Goal: Check status

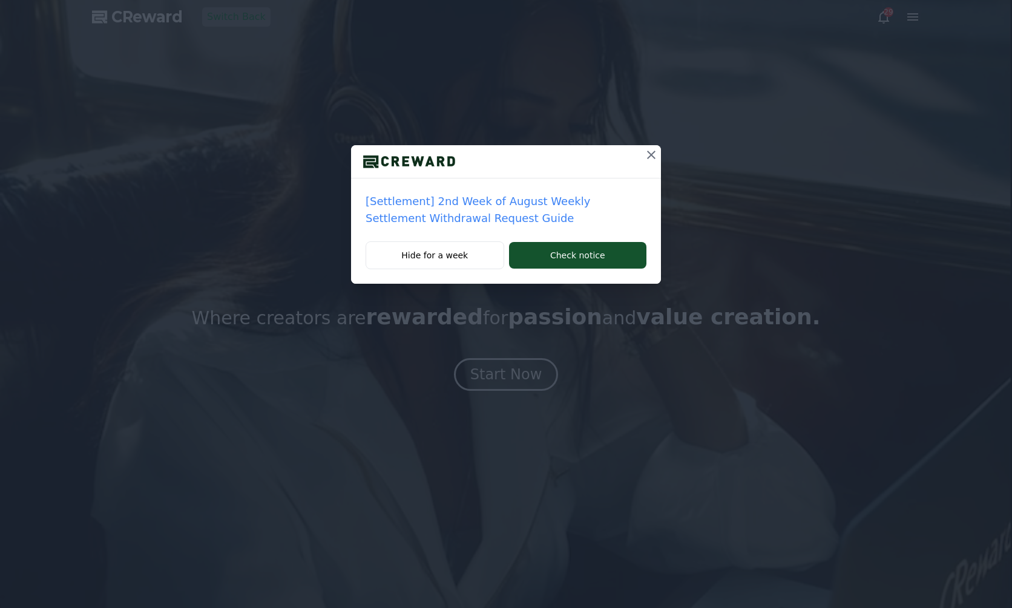
click at [815, 105] on div "[Settlement] 2nd Week of August Weekly Settlement Withdrawal Request Guide Hide…" at bounding box center [506, 151] width 1012 height 303
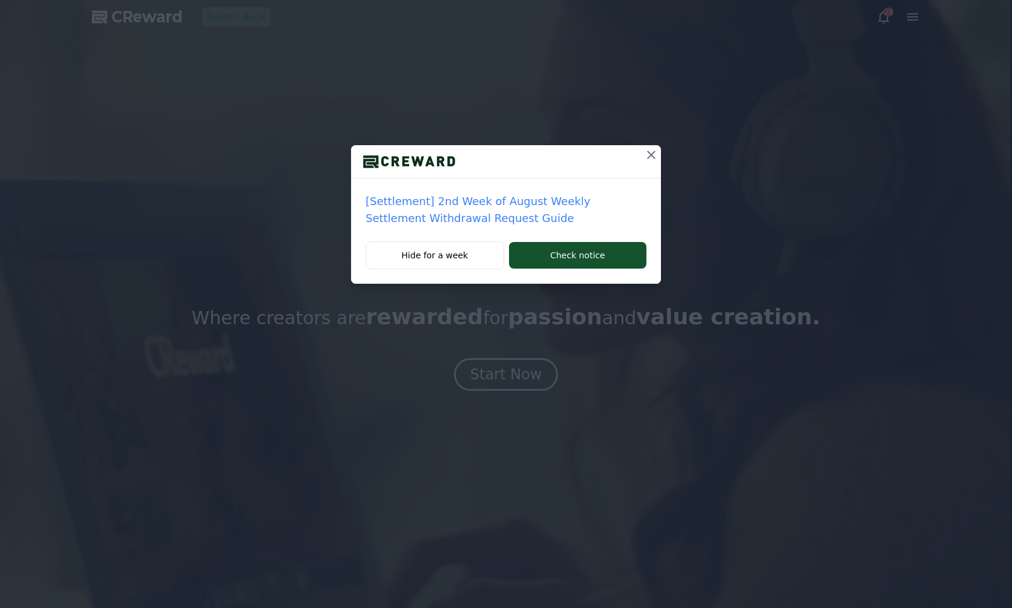
click at [653, 157] on icon at bounding box center [651, 155] width 8 height 8
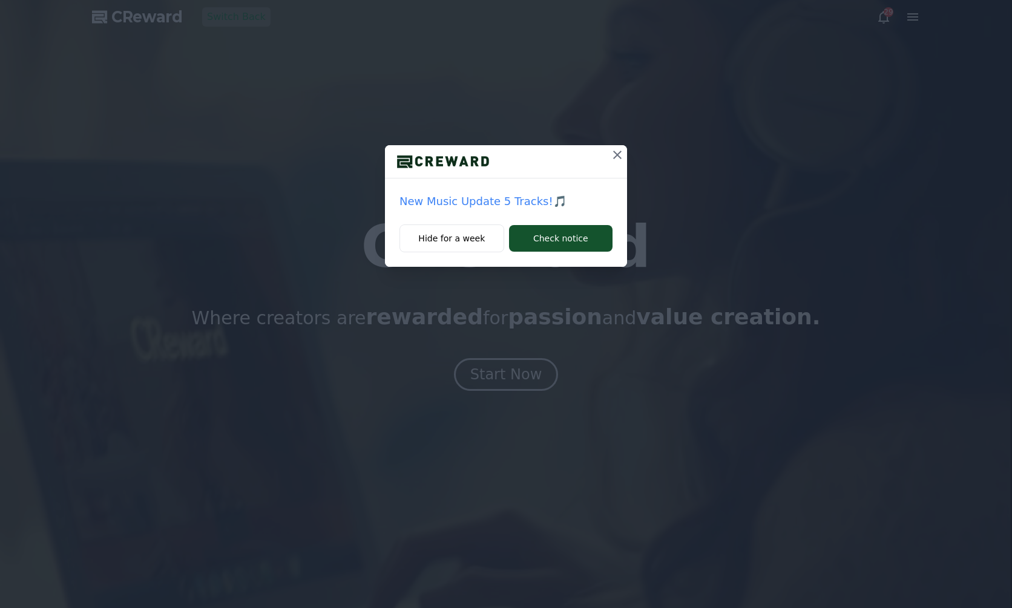
click at [612, 154] on icon at bounding box center [617, 155] width 15 height 15
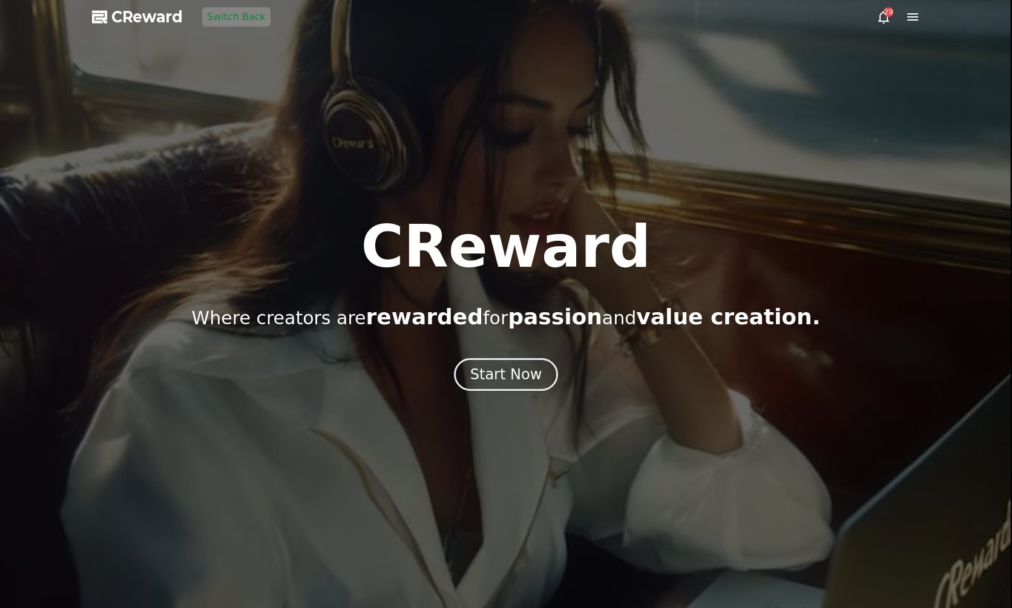
click at [916, 18] on icon at bounding box center [912, 17] width 15 height 15
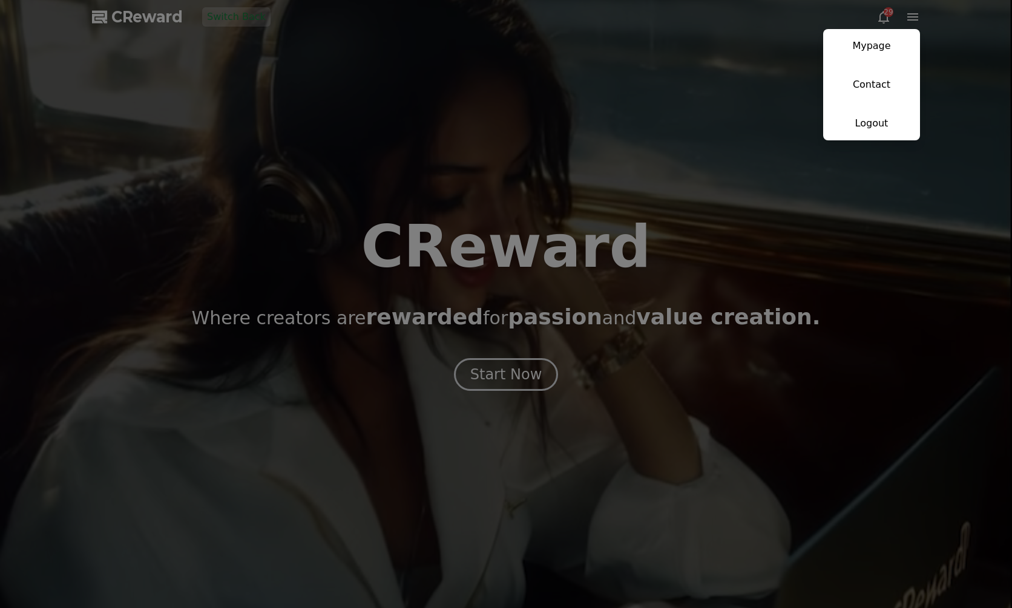
click at [888, 41] on link "Mypage" at bounding box center [871, 46] width 97 height 34
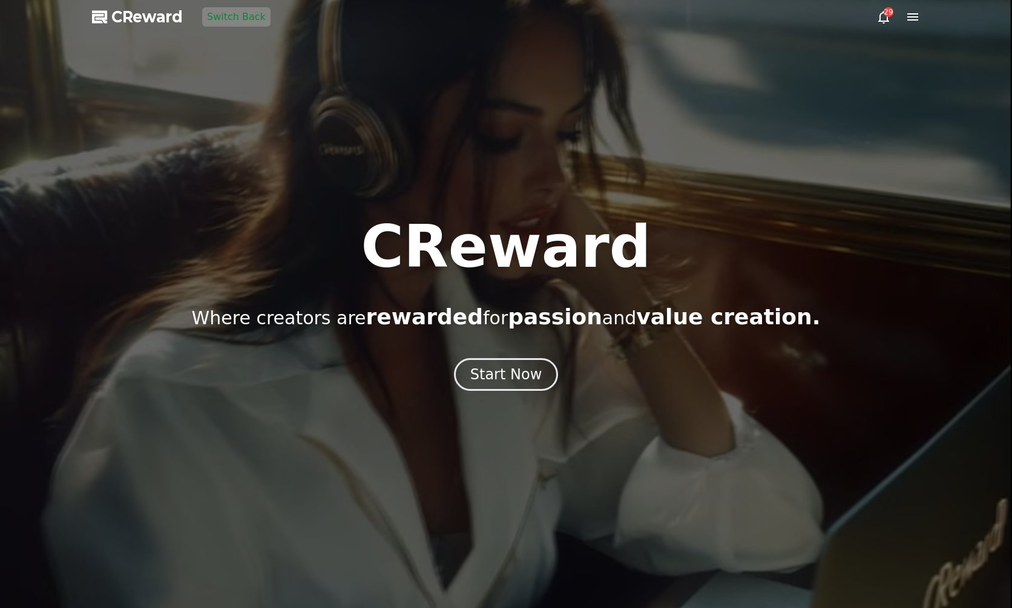
select select "**********"
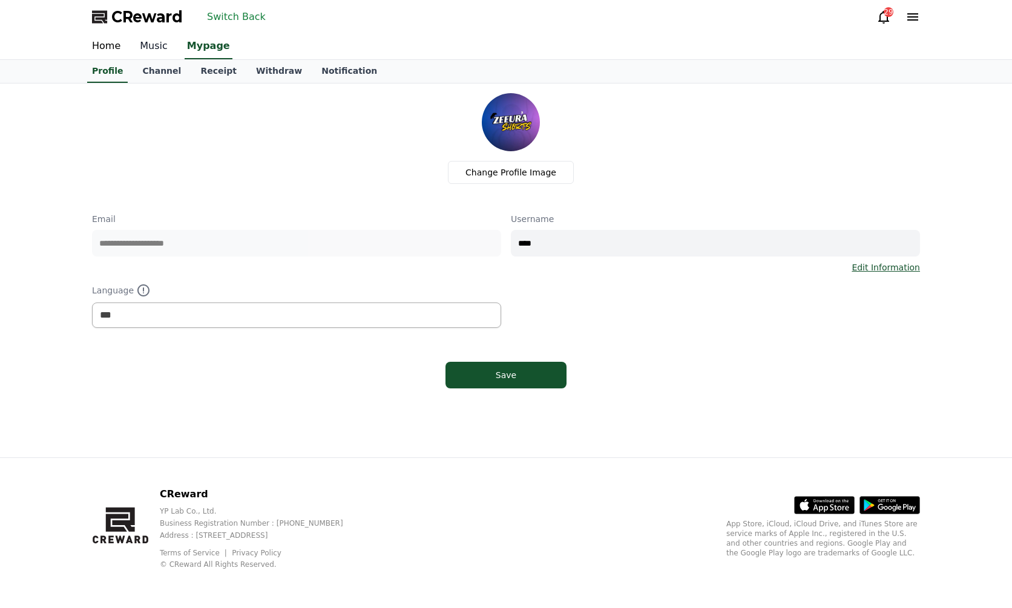
click at [159, 54] on link "Music" at bounding box center [153, 46] width 47 height 25
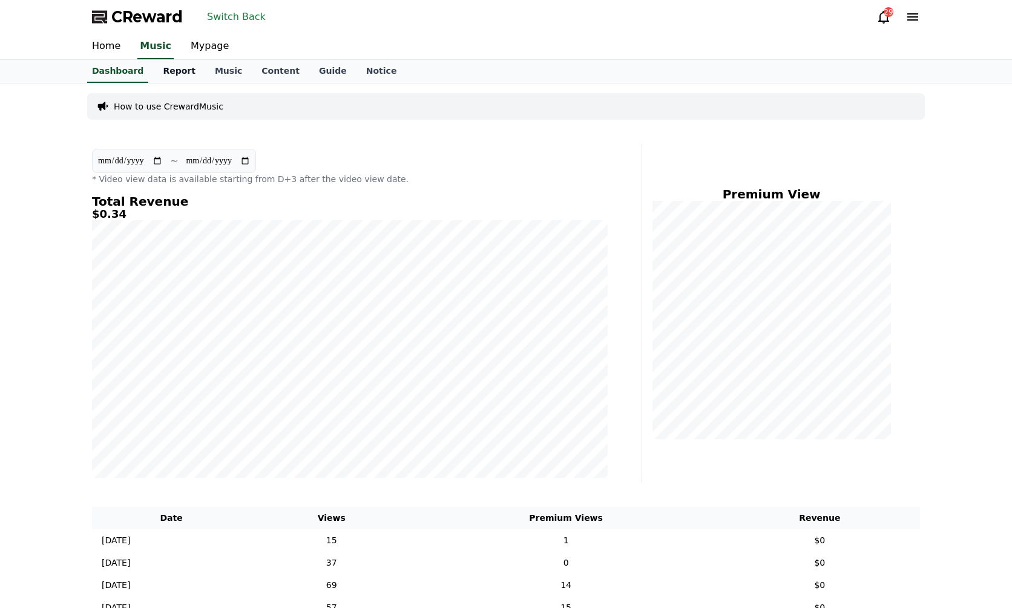
click at [158, 70] on link "Report" at bounding box center [179, 71] width 52 height 23
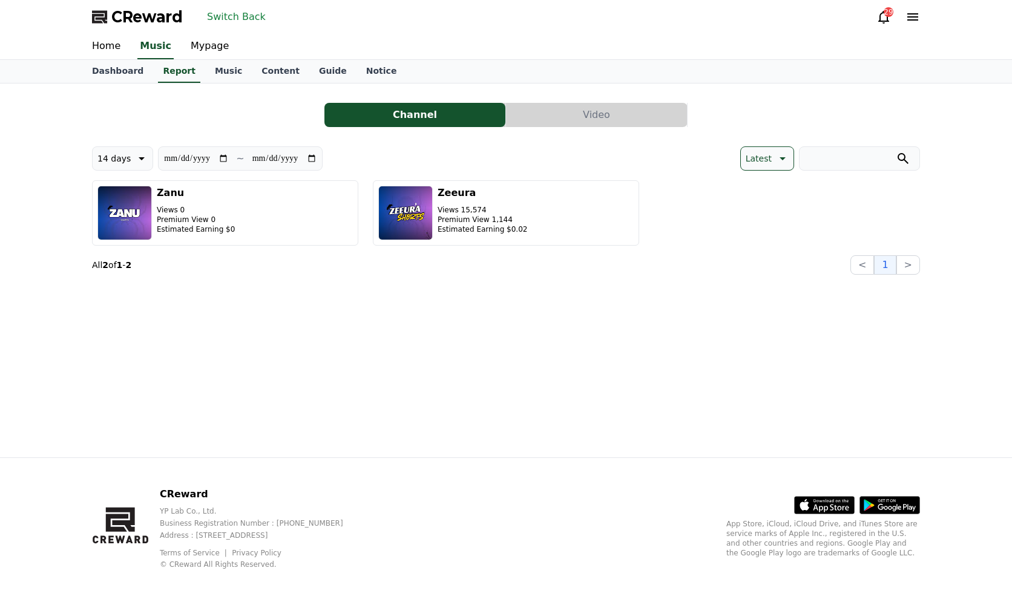
click at [557, 106] on button "Video" at bounding box center [596, 115] width 181 height 24
click at [565, 110] on button "Video" at bounding box center [596, 115] width 181 height 24
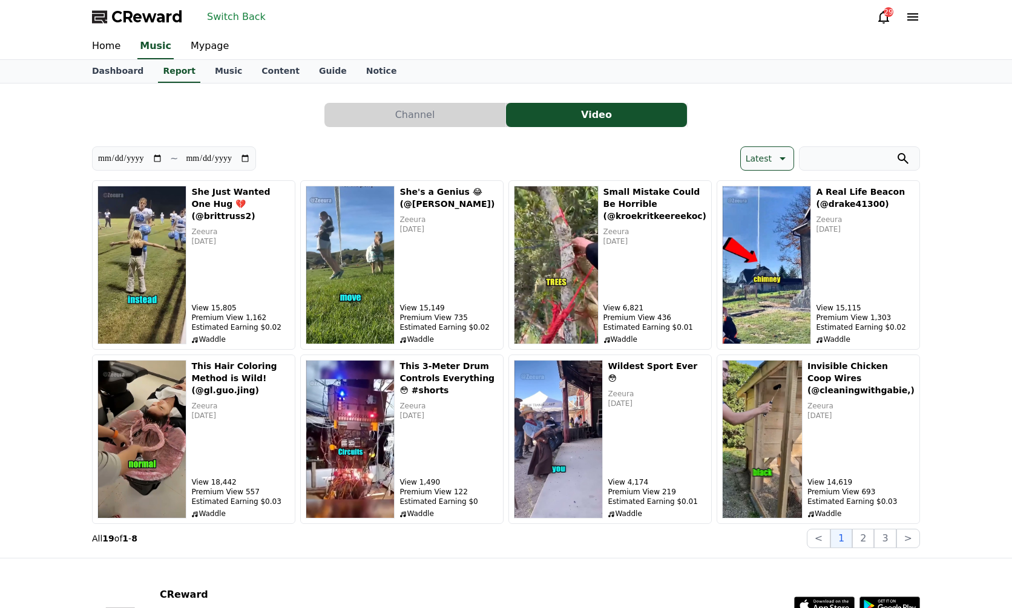
click at [204, 117] on div "Channel Video" at bounding box center [506, 115] width 828 height 24
click at [744, 162] on button "Latest" at bounding box center [767, 158] width 54 height 24
click at [766, 221] on button "View Count" at bounding box center [770, 222] width 57 height 27
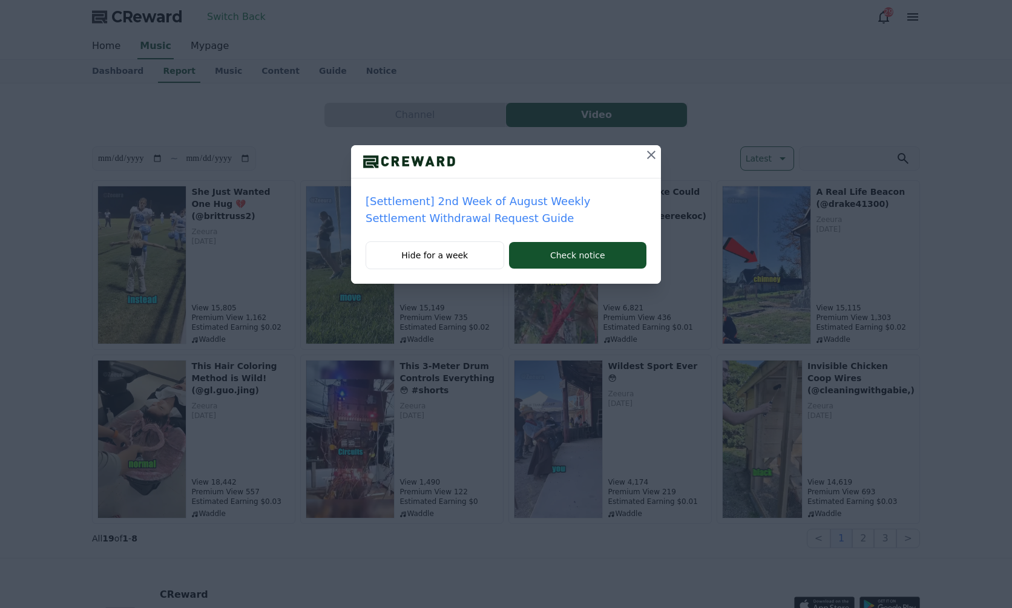
click at [645, 152] on icon at bounding box center [651, 155] width 15 height 15
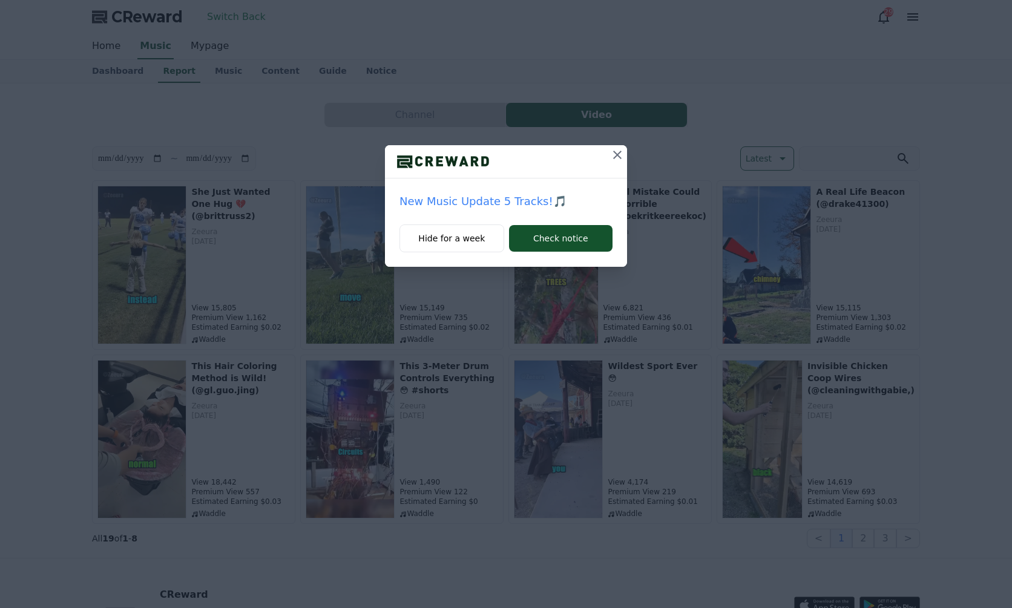
click at [623, 152] on icon at bounding box center [617, 155] width 15 height 15
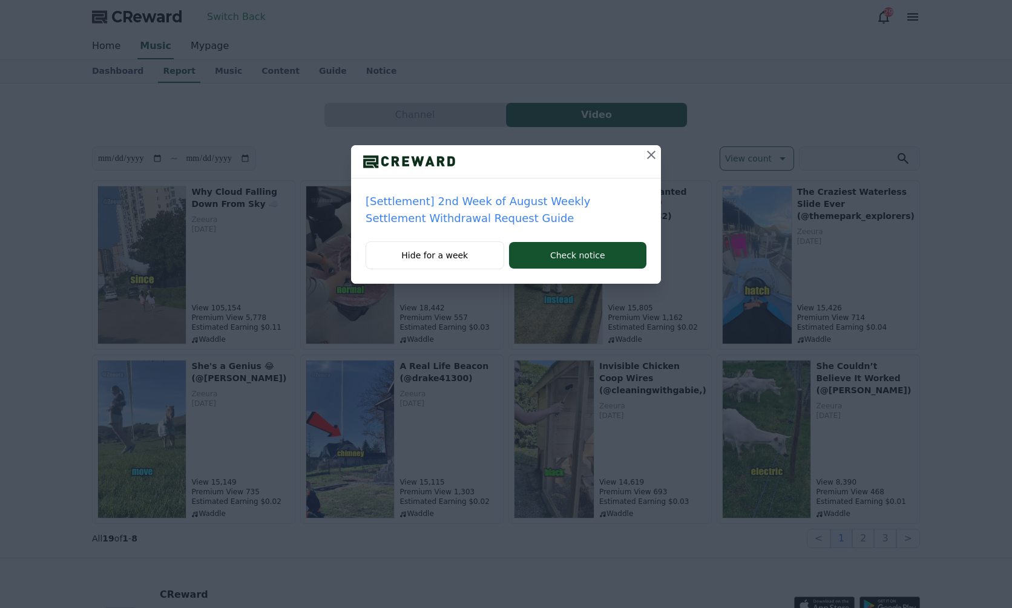
click at [647, 155] on icon at bounding box center [651, 155] width 15 height 15
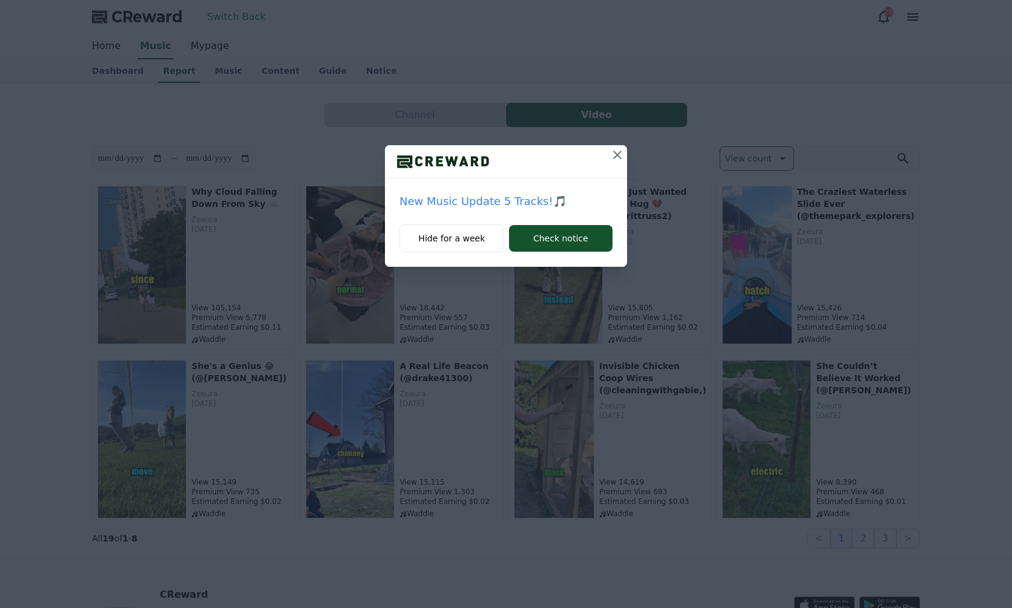
click at [614, 154] on icon at bounding box center [617, 155] width 15 height 15
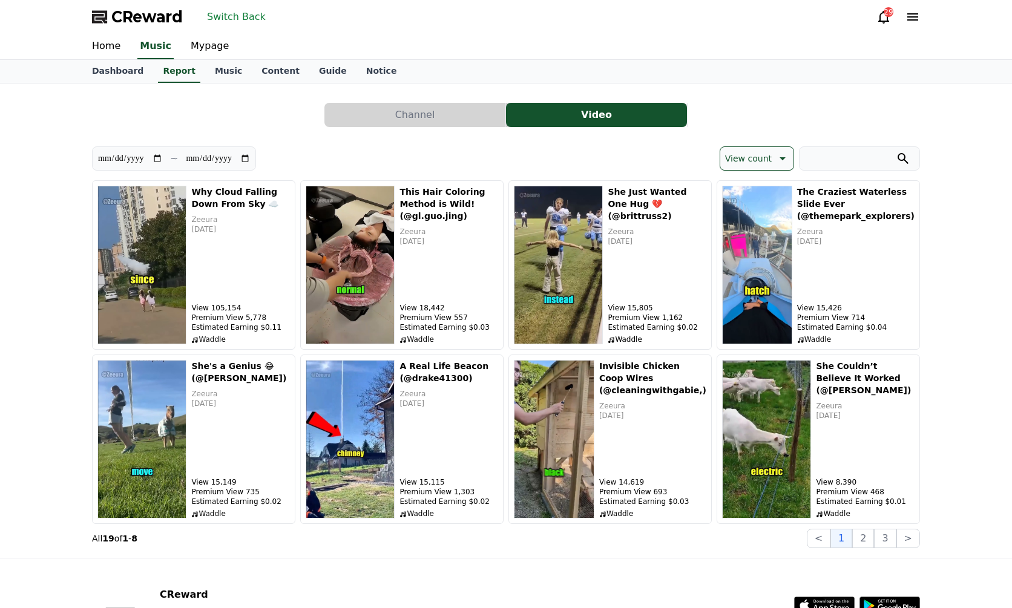
click at [765, 106] on div "Channel Video" at bounding box center [506, 115] width 828 height 24
click at [726, 121] on div "Channel Video" at bounding box center [506, 115] width 828 height 24
click at [120, 113] on div "Channel Video" at bounding box center [506, 115] width 828 height 24
drag, startPoint x: 203, startPoint y: 105, endPoint x: 240, endPoint y: 15, distance: 97.4
click at [203, 104] on div "Channel Video" at bounding box center [506, 115] width 828 height 24
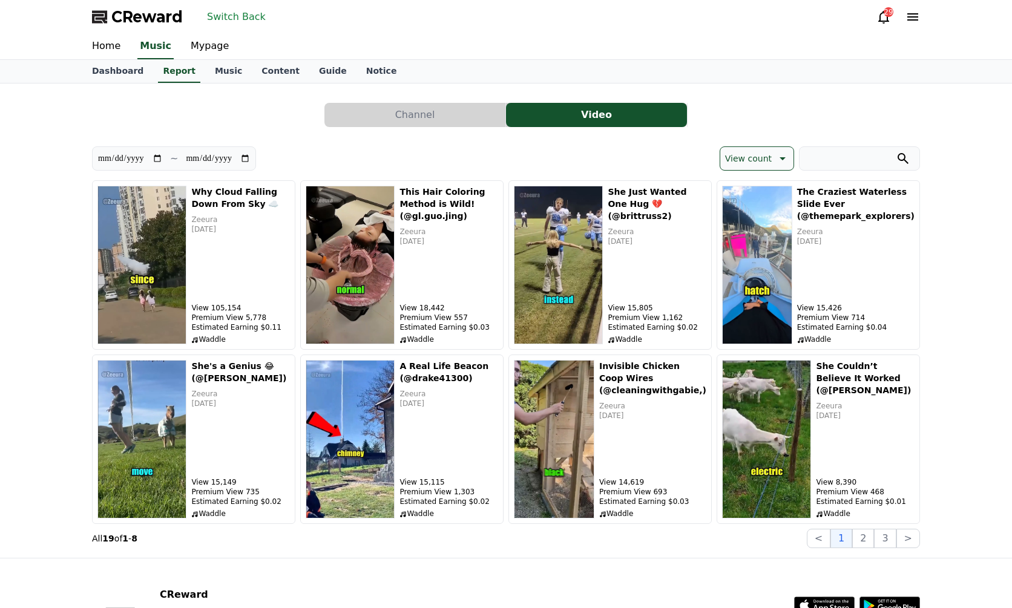
click at [237, 10] on button "Switch Back" at bounding box center [236, 16] width 68 height 19
